Goal: Transaction & Acquisition: Purchase product/service

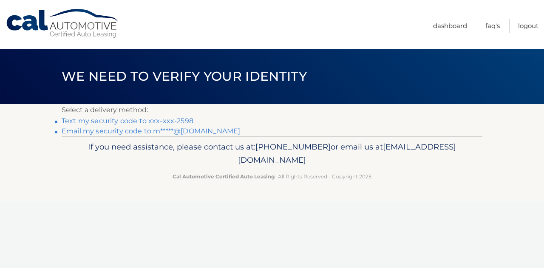
click at [134, 118] on link "Text my security code to xxx-xxx-2598" at bounding box center [128, 121] width 132 height 8
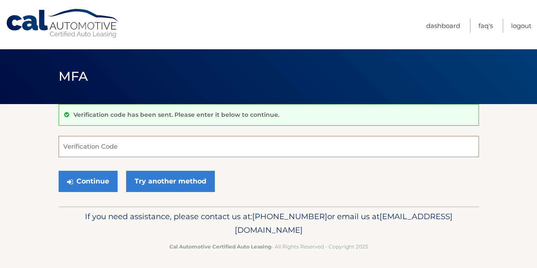
drag, startPoint x: 123, startPoint y: 136, endPoint x: 123, endPoint y: 142, distance: 5.9
click at [123, 142] on input "Verification Code" at bounding box center [269, 146] width 421 height 21
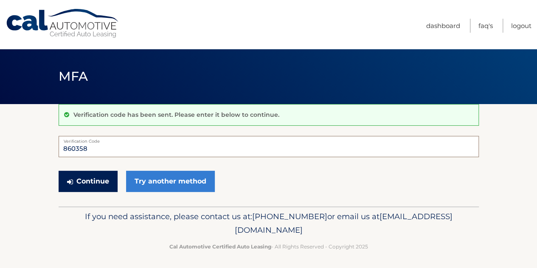
type input "860358"
click at [101, 173] on button "Continue" at bounding box center [88, 181] width 59 height 21
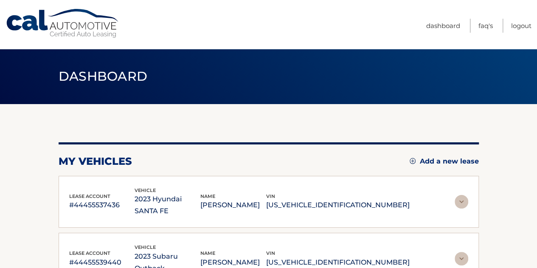
click at [461, 196] on img at bounding box center [462, 202] width 14 height 14
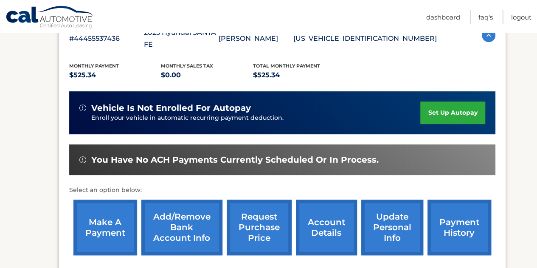
scroll to position [170, 0]
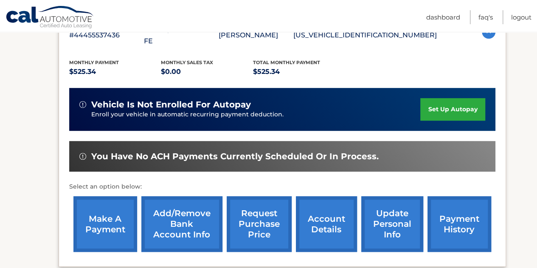
click at [100, 202] on link "make a payment" at bounding box center [106, 224] width 64 height 56
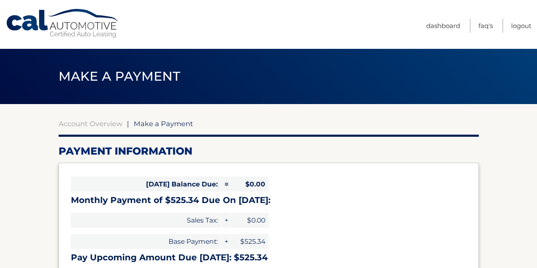
select select "MmQ5YjY5MWYtZGE4OC00MzhmLTk1OGUtZGI1MjUwZDFiYTIw"
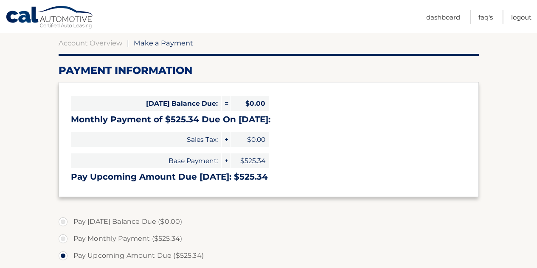
scroll to position [85, 0]
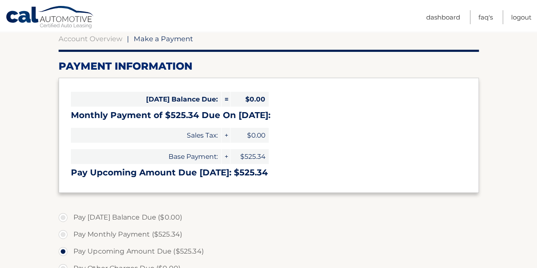
click at [65, 232] on label "Pay Monthly Payment ($525.34)" at bounding box center [269, 234] width 421 height 17
click at [65, 232] on input "Pay Monthly Payment ($525.34)" at bounding box center [66, 233] width 8 height 14
radio input "true"
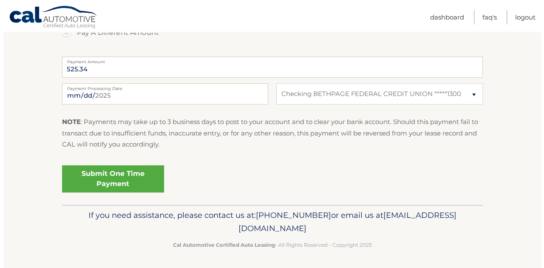
scroll to position [338, 0]
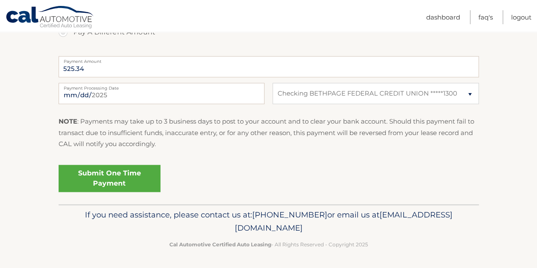
click at [107, 173] on link "Submit One Time Payment" at bounding box center [110, 178] width 102 height 27
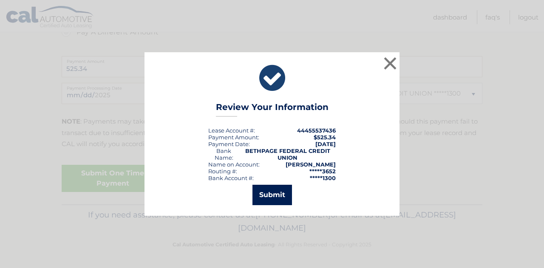
click at [272, 189] on button "Submit" at bounding box center [272, 195] width 40 height 20
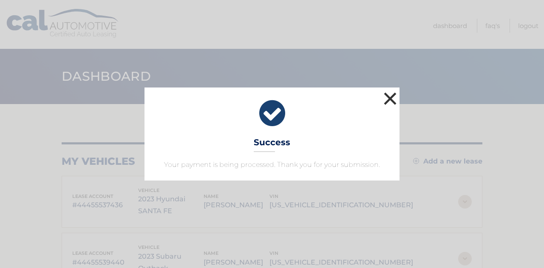
click at [390, 99] on button "×" at bounding box center [390, 98] width 17 height 17
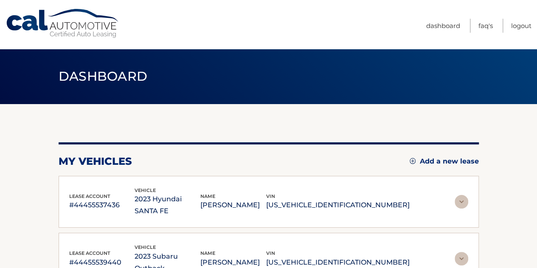
click at [465, 195] on img at bounding box center [462, 202] width 14 height 14
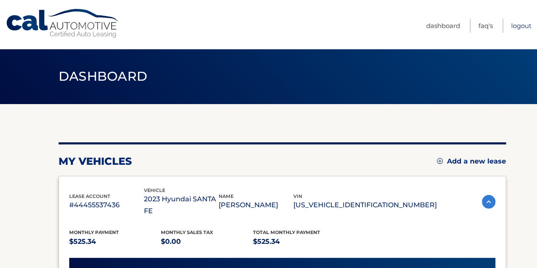
click at [518, 24] on link "Logout" at bounding box center [522, 26] width 20 height 14
